Goal: Task Accomplishment & Management: Complete application form

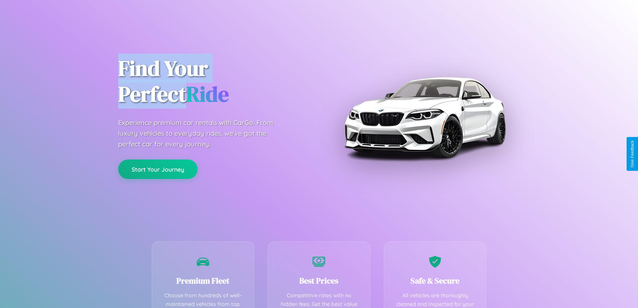
scroll to position [195, 0]
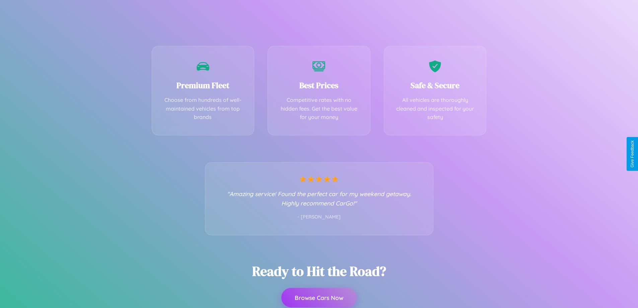
click at [319, 297] on button "Browse Cars Now" at bounding box center [318, 297] width 75 height 19
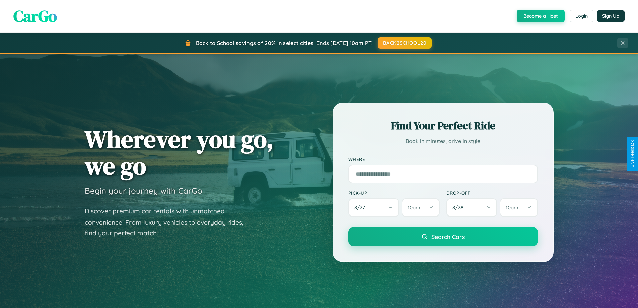
scroll to position [1289, 0]
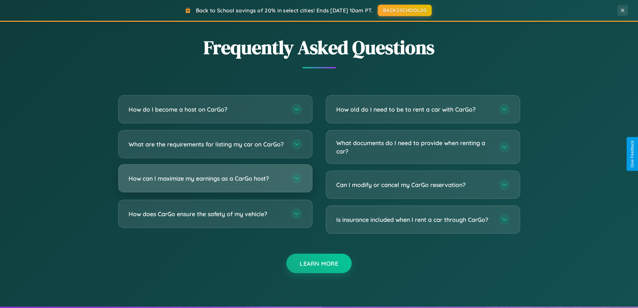
click at [215, 182] on h3 "How can I maximize my earnings as a CarGo host?" at bounding box center [207, 178] width 156 height 8
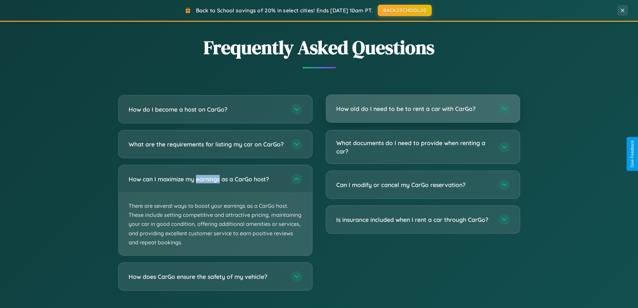
click at [423, 109] on h3 "How old do I need to be to rent a car with CarGo?" at bounding box center [414, 108] width 156 height 8
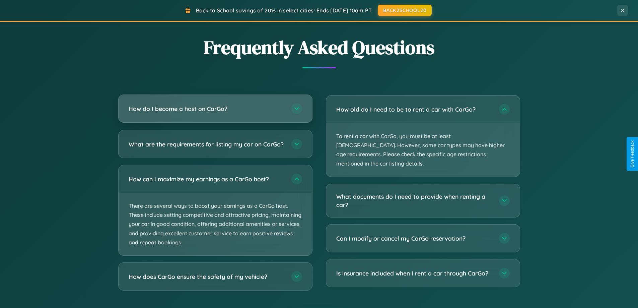
click at [215, 109] on h3 "How do I become a host on CarGo?" at bounding box center [207, 108] width 156 height 8
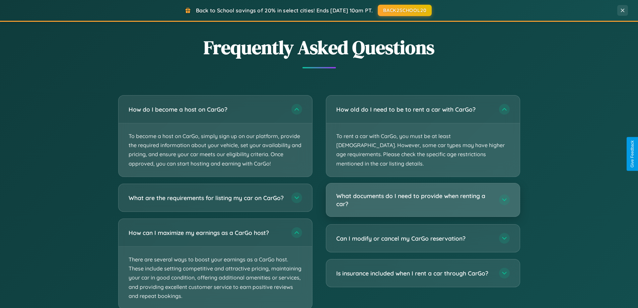
click at [423, 192] on h3 "What documents do I need to provide when renting a car?" at bounding box center [414, 200] width 156 height 16
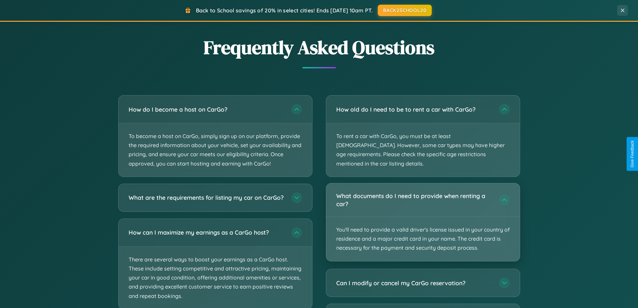
scroll to position [0, 0]
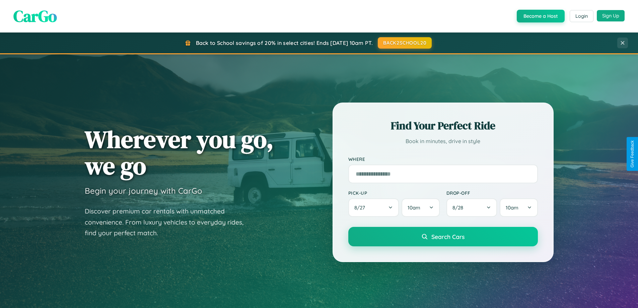
click at [610, 16] on button "Sign Up" at bounding box center [611, 15] width 28 height 11
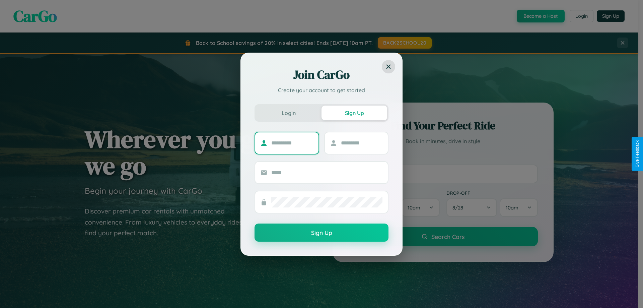
click at [292, 143] on input "text" at bounding box center [292, 143] width 42 height 11
type input "*******"
click at [361, 143] on input "text" at bounding box center [362, 143] width 42 height 11
type input "***"
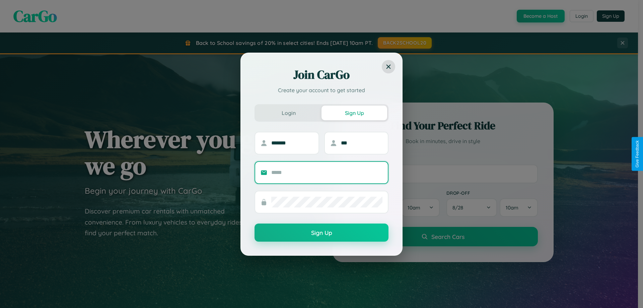
click at [327, 172] on input "text" at bounding box center [326, 172] width 111 height 11
type input "**********"
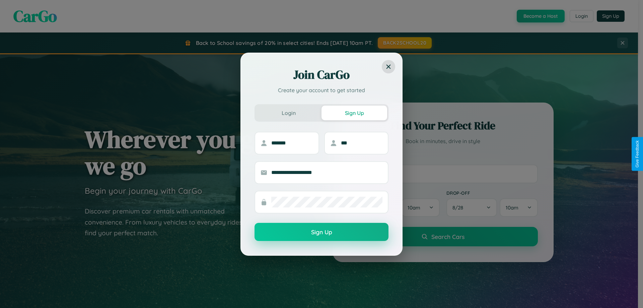
click at [321, 232] on button "Sign Up" at bounding box center [321, 232] width 134 height 18
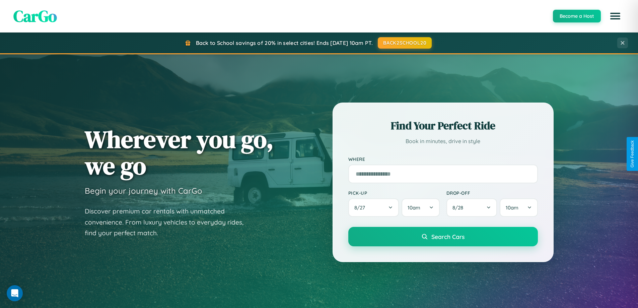
scroll to position [20, 0]
